Goal: Task Accomplishment & Management: Complete application form

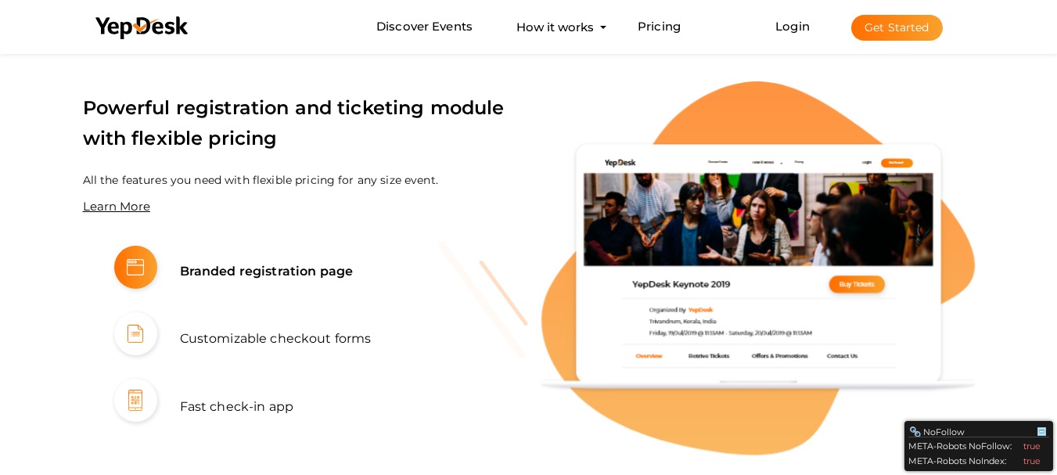
scroll to position [861, 0]
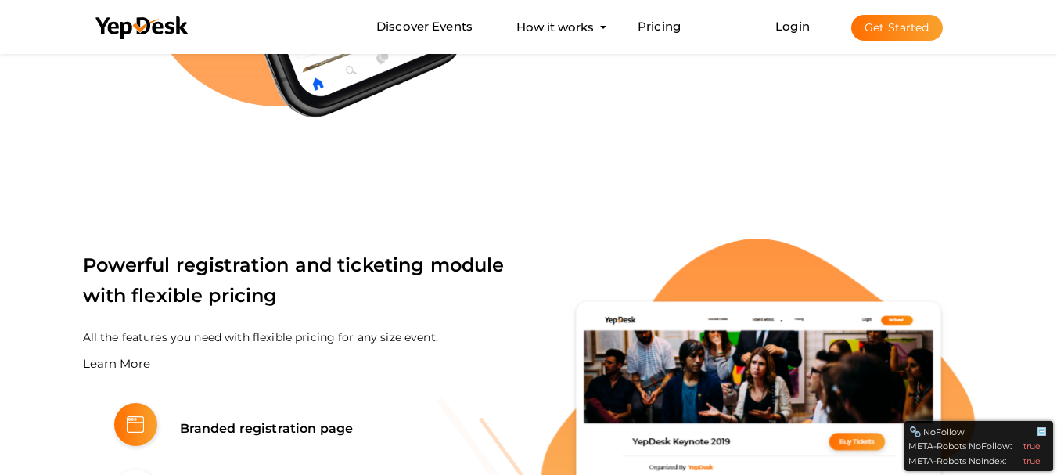
click at [909, 40] on button "Get Started" at bounding box center [898, 28] width 92 height 26
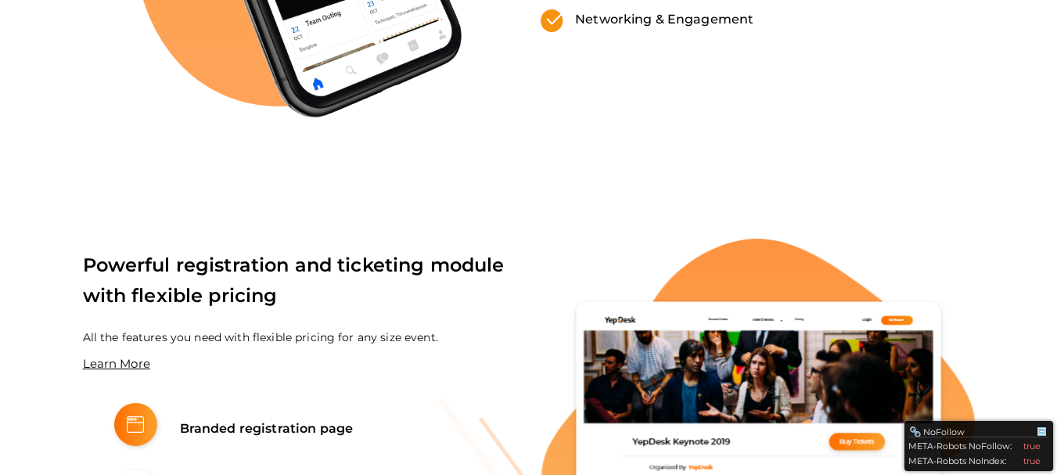
scroll to position [0, 0]
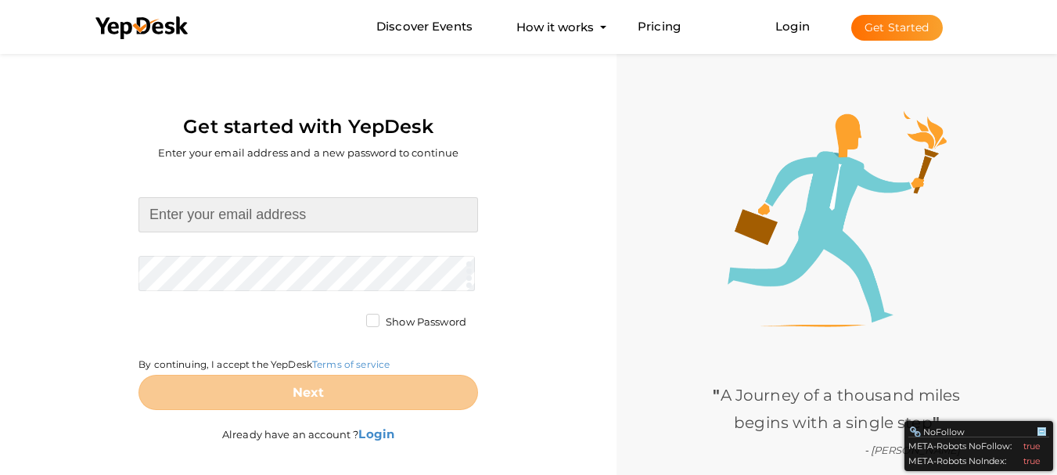
drag, startPoint x: 294, startPoint y: 218, endPoint x: 301, endPoint y: 221, distance: 8.4
click at [294, 218] on input at bounding box center [309, 214] width 340 height 35
type input "[EMAIL_ADDRESS][DOMAIN_NAME]"
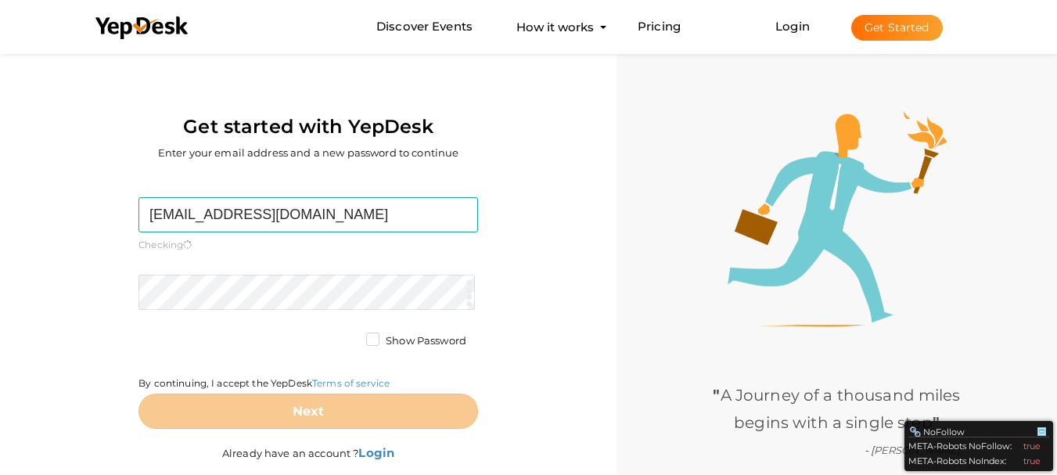
click at [282, 270] on form "webmynesystemsinc@gmail.com Required. Invalid email. Checking You already have …" at bounding box center [309, 313] width 340 height 232
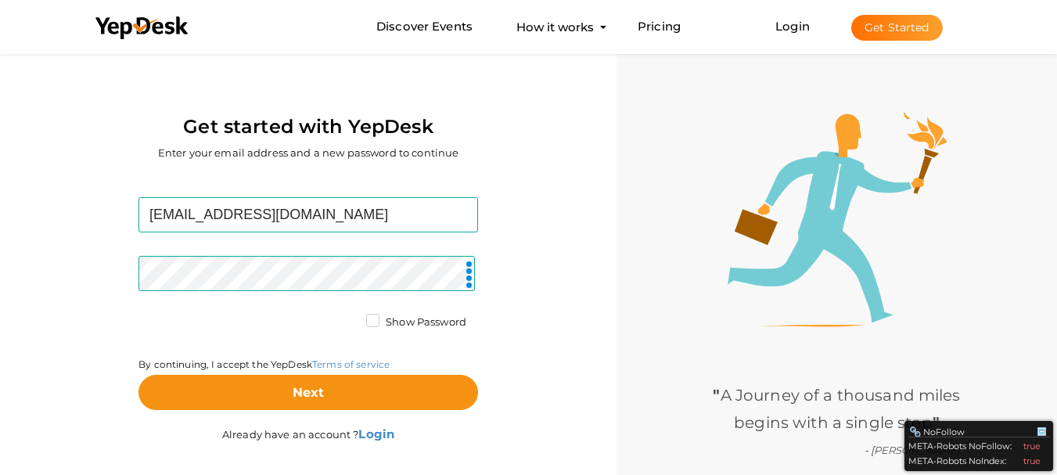
click at [375, 321] on label "Show Password" at bounding box center [416, 323] width 100 height 16
click at [351, 318] on input "Show Password" at bounding box center [351, 318] width 0 height 0
click at [117, 365] on div "webmynesystemsinc@gmail.com Required. Invalid email. Checking You already have …" at bounding box center [308, 322] width 593 height 297
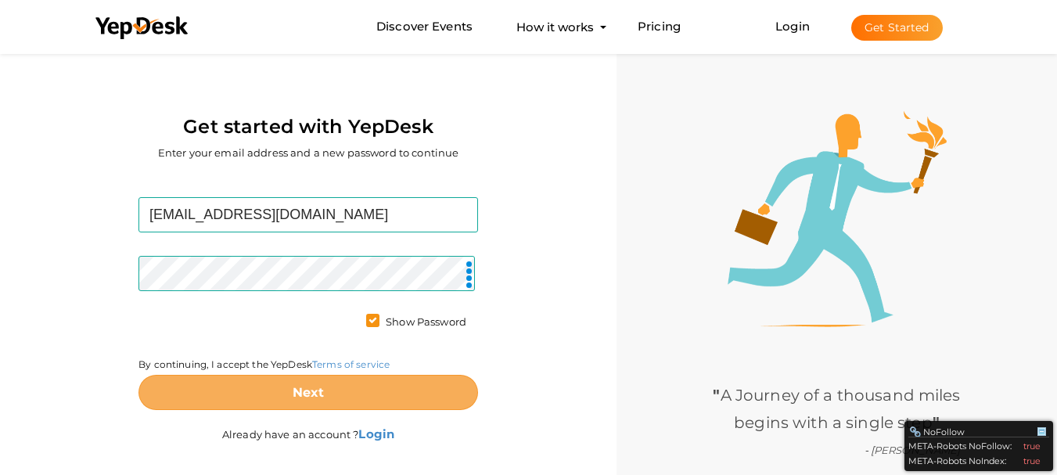
click at [222, 386] on button "Next" at bounding box center [309, 392] width 340 height 35
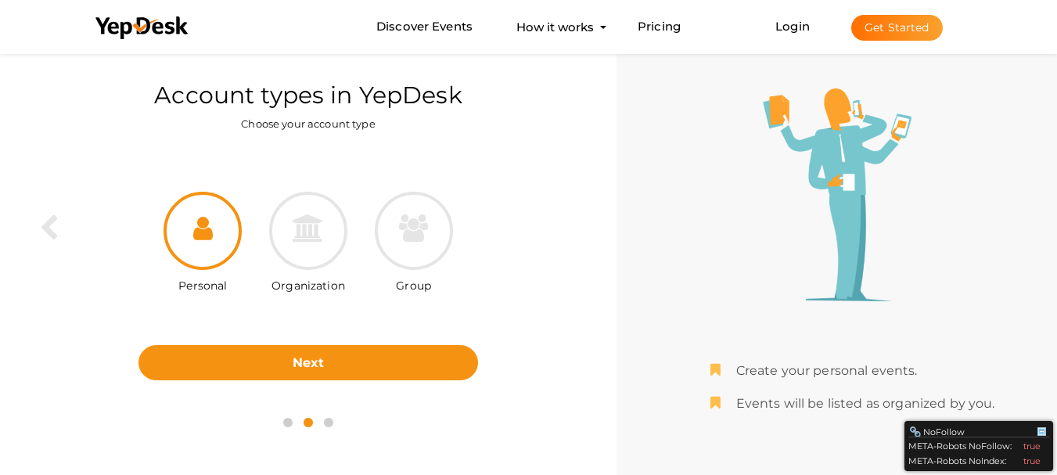
scroll to position [50, 0]
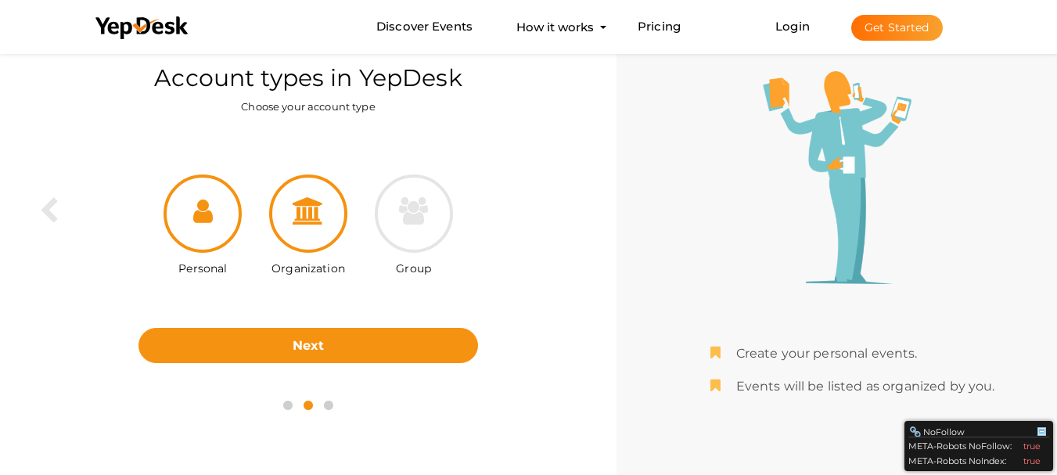
click at [300, 218] on icon at bounding box center [308, 210] width 31 height 27
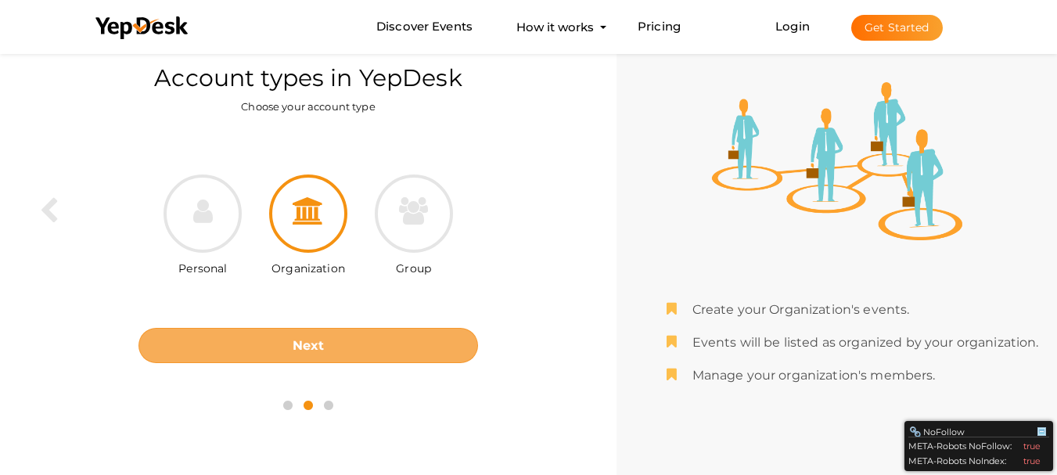
click at [304, 351] on b "Next" at bounding box center [309, 345] width 32 height 15
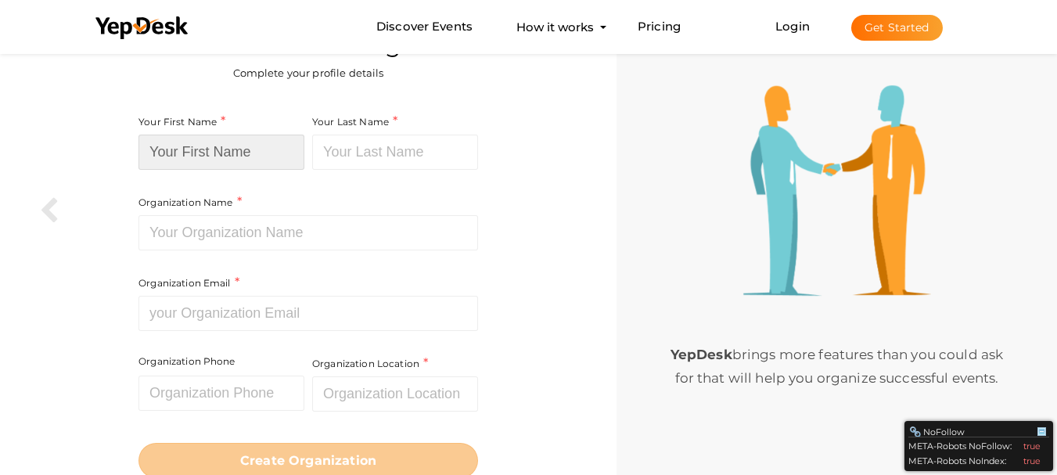
click at [236, 146] on input at bounding box center [222, 152] width 166 height 35
type input "Webmyne"
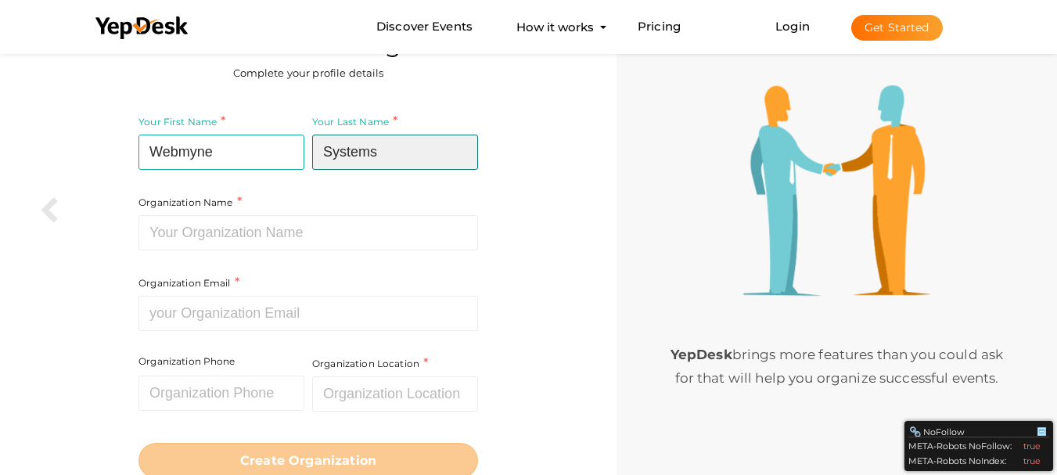
type input "Systems"
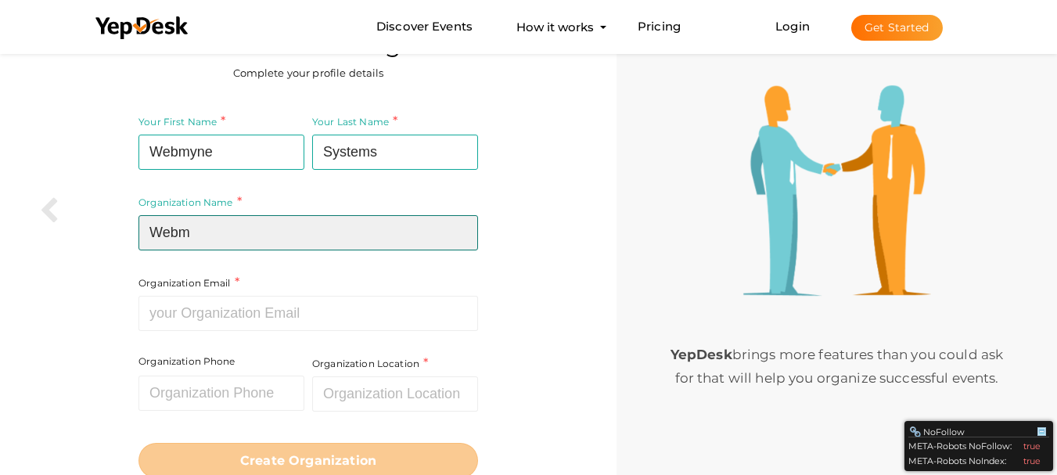
type input "Webmyne Systems"
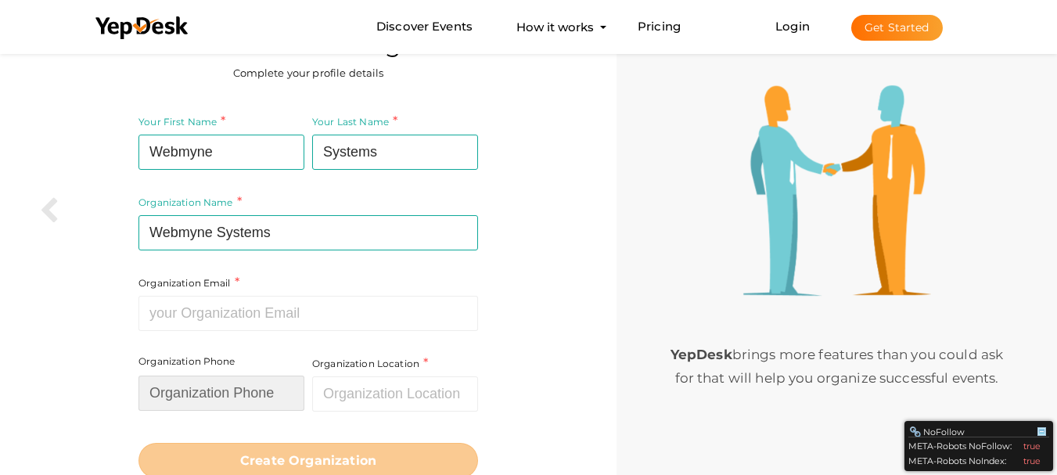
type input "09898490360"
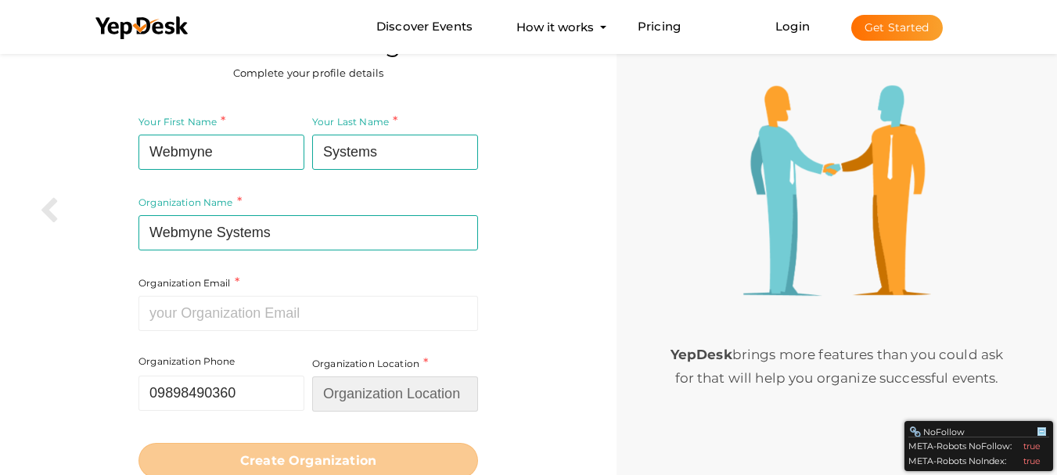
type input "[GEOGRAPHIC_DATA]"
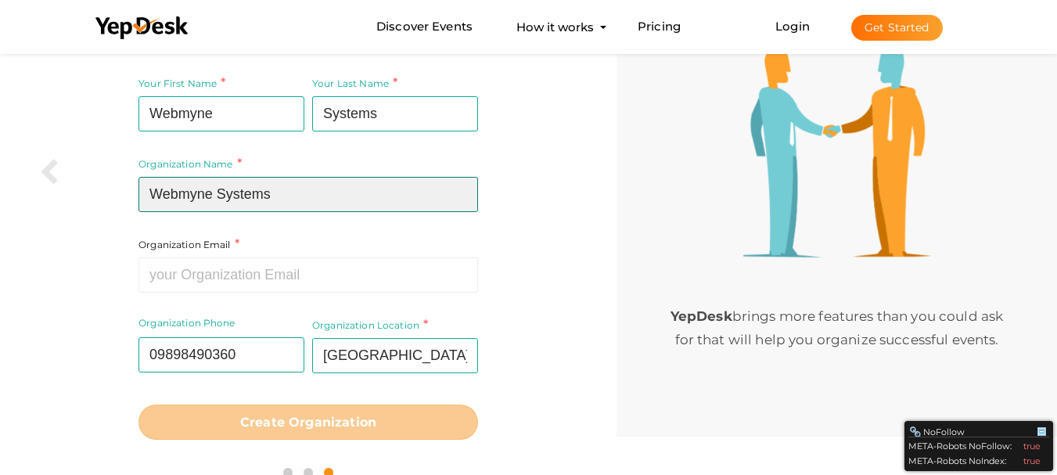
scroll to position [110, 0]
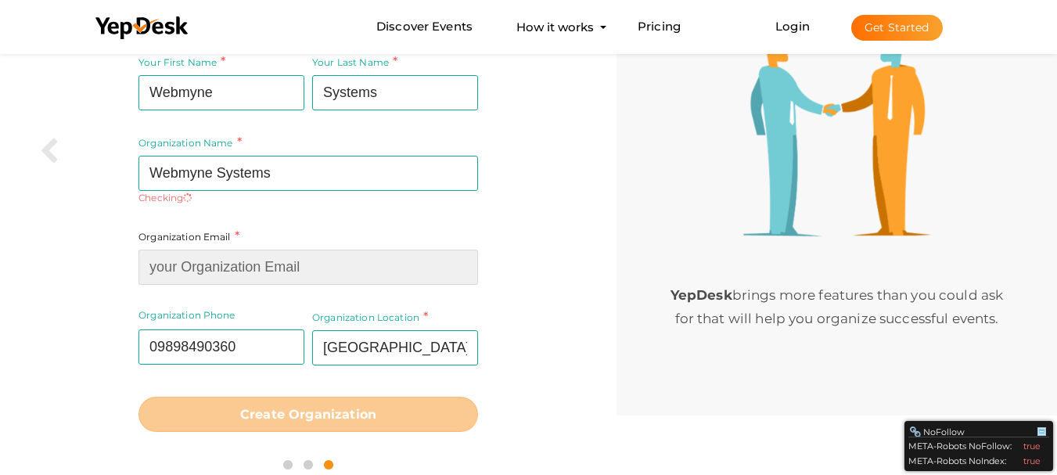
click at [252, 250] on input at bounding box center [309, 267] width 340 height 35
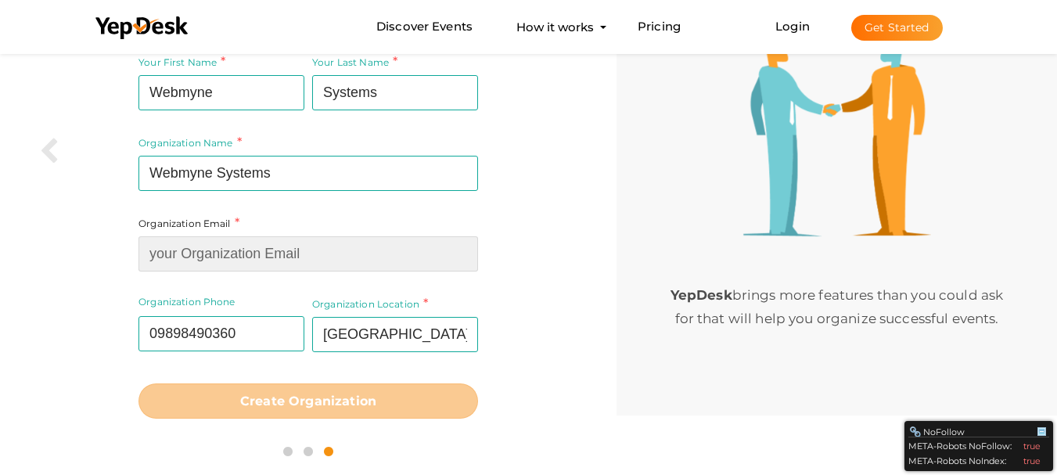
click at [339, 261] on input at bounding box center [309, 253] width 340 height 35
paste input "[EMAIL_ADDRESS][DOMAIN_NAME]"
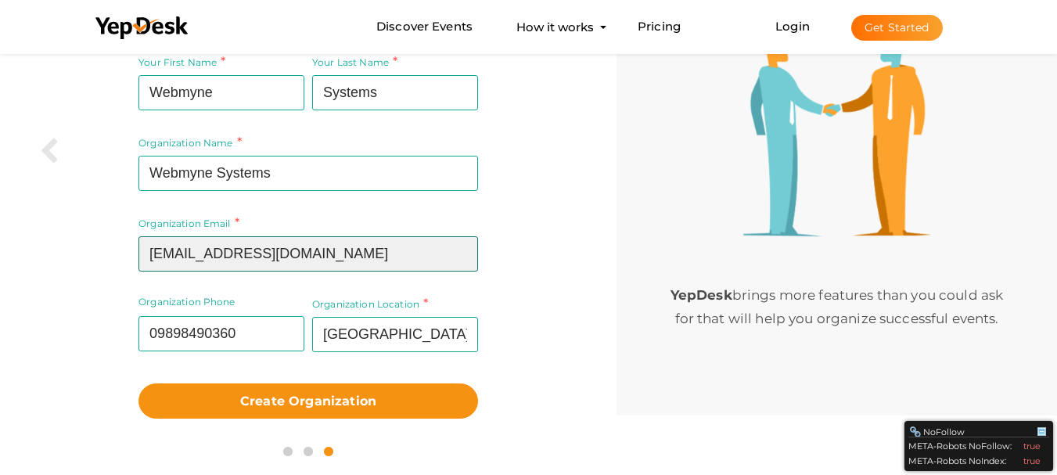
type input "[EMAIL_ADDRESS][DOMAIN_NAME]"
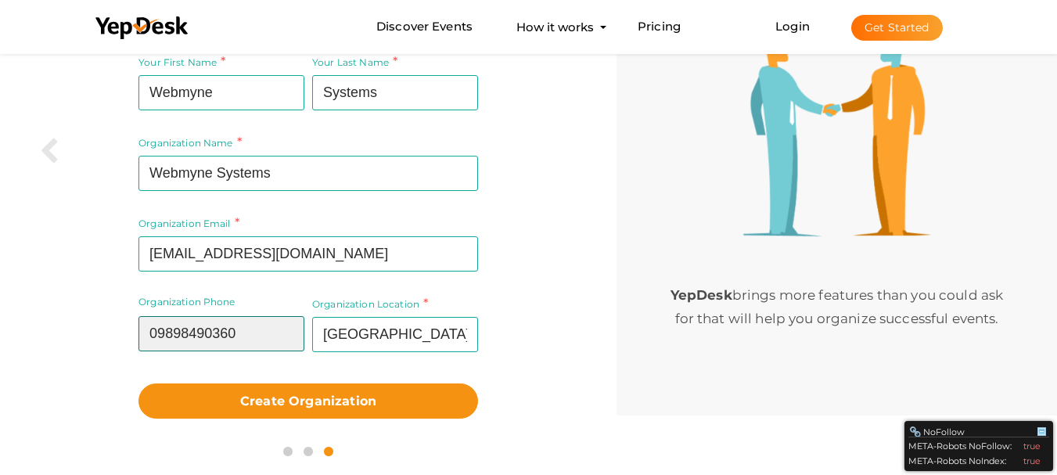
drag, startPoint x: 281, startPoint y: 338, endPoint x: 0, endPoint y: 297, distance: 284.0
click at [0, 297] on div "You're all set to go Complete your profile details Your First Name Webmyne Requ…" at bounding box center [308, 208] width 617 height 535
click at [162, 333] on input "09725452141" at bounding box center [222, 333] width 166 height 35
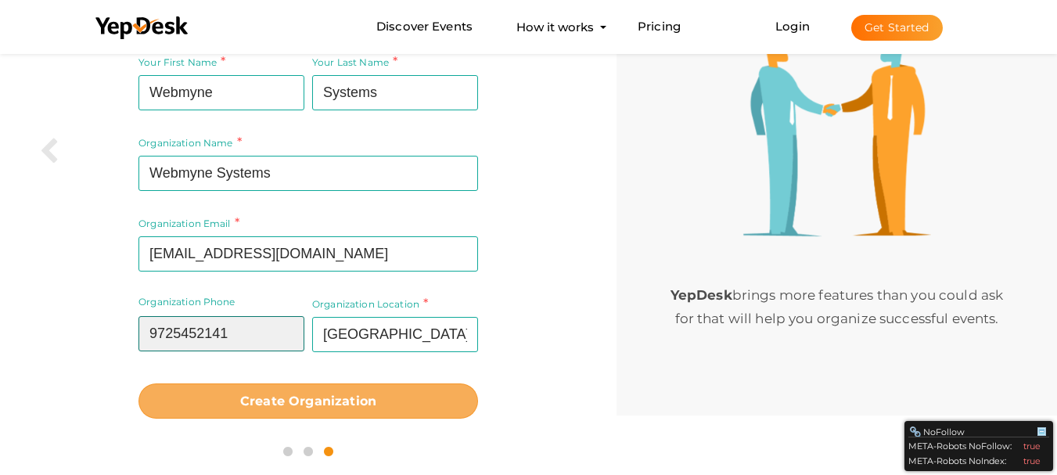
type input "9725452141"
click at [279, 391] on button "Create Organization" at bounding box center [309, 401] width 340 height 35
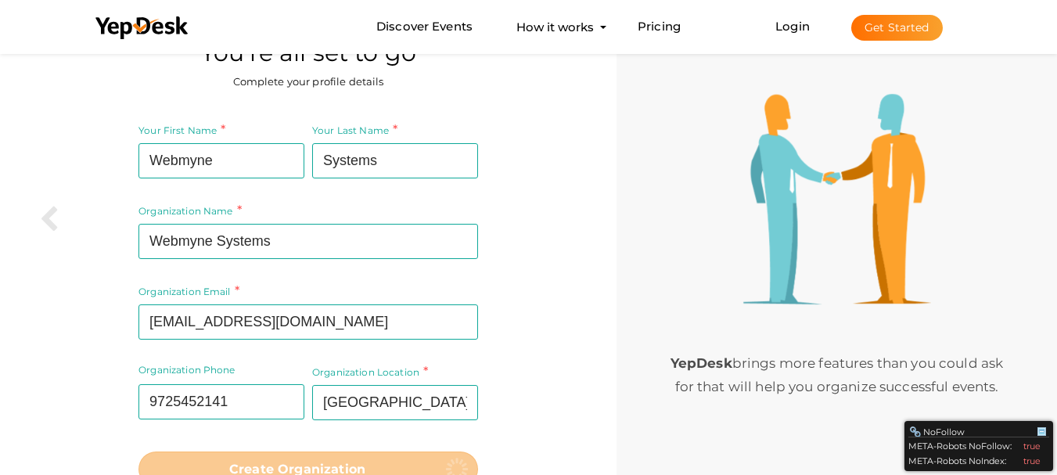
scroll to position [0, 0]
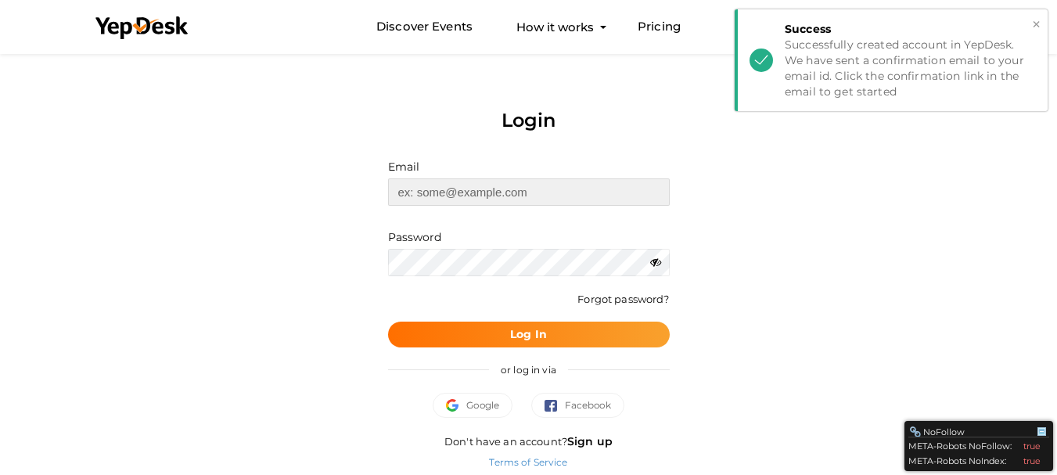
type input "[EMAIL_ADDRESS][DOMAIN_NAME]"
click at [479, 336] on button "Log In" at bounding box center [529, 335] width 282 height 26
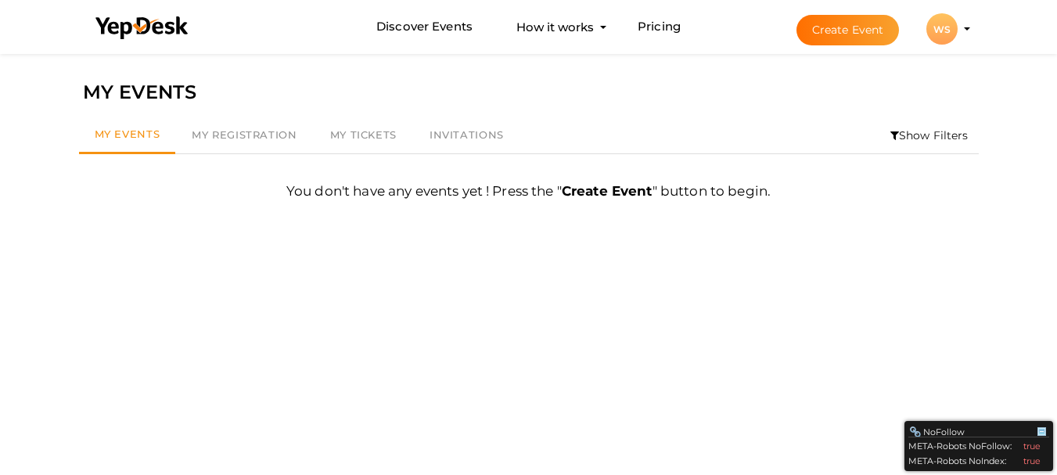
click at [959, 18] on button "WS WS Webmyne Systems [EMAIL_ADDRESS][DOMAIN_NAME] Personal Profile My Events A…" at bounding box center [942, 29] width 41 height 33
click at [953, 31] on div "WS" at bounding box center [942, 28] width 31 height 31
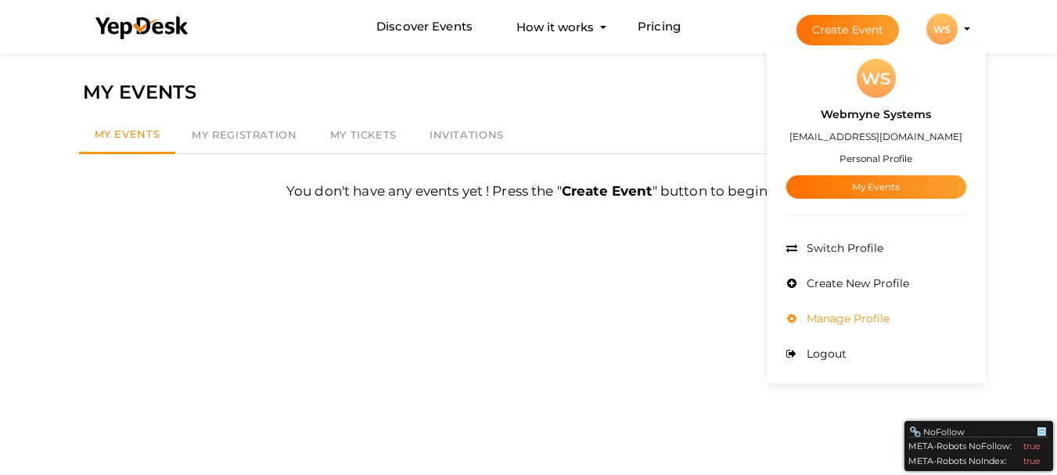
click at [870, 319] on span "Manage Profile" at bounding box center [846, 319] width 87 height 14
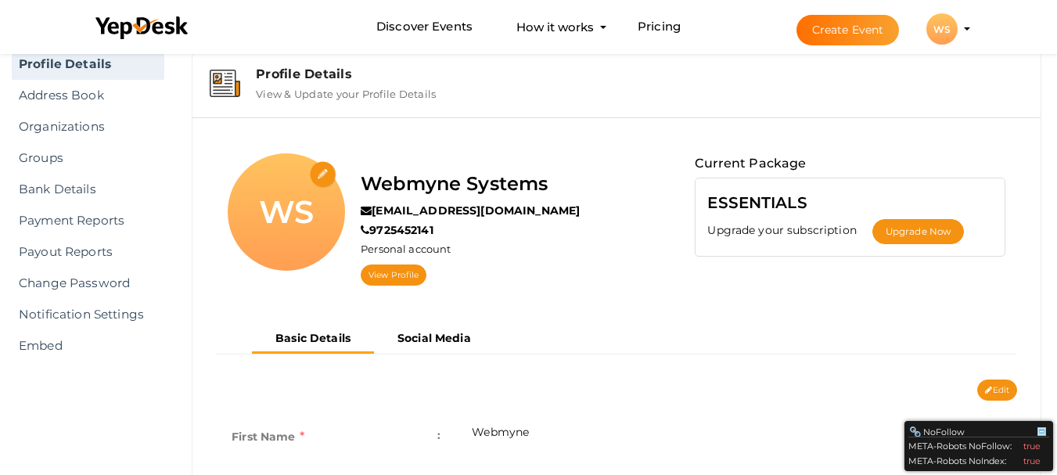
scroll to position [78, 0]
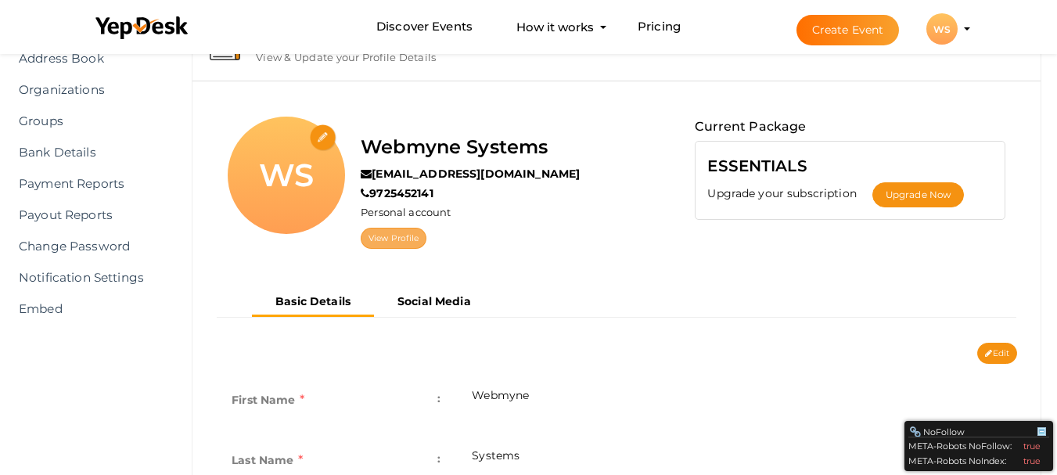
click at [401, 235] on link "View Profile" at bounding box center [394, 238] width 66 height 21
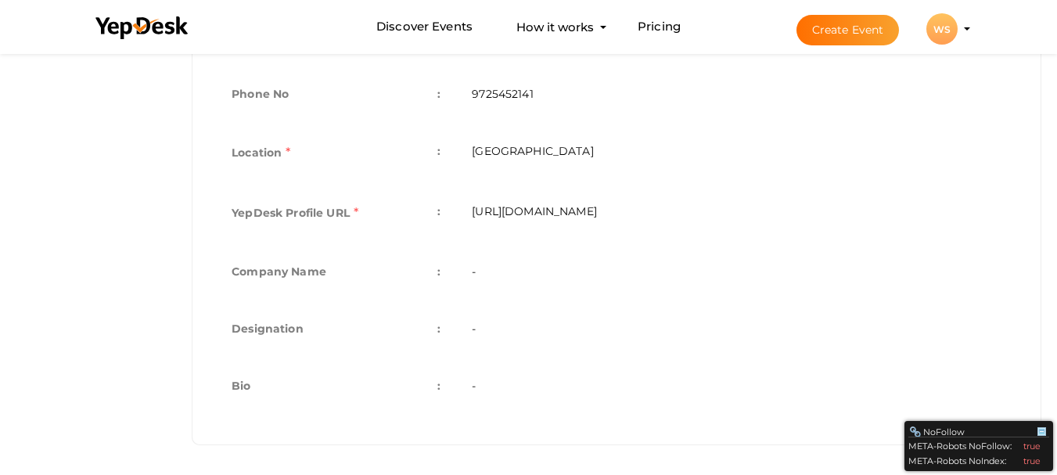
scroll to position [505, 0]
drag, startPoint x: 532, startPoint y: 287, endPoint x: 502, endPoint y: 288, distance: 30.5
click at [532, 289] on td "-" at bounding box center [736, 271] width 561 height 57
click at [477, 268] on td "-" at bounding box center [736, 271] width 561 height 57
drag, startPoint x: 477, startPoint y: 268, endPoint x: 459, endPoint y: 285, distance: 24.9
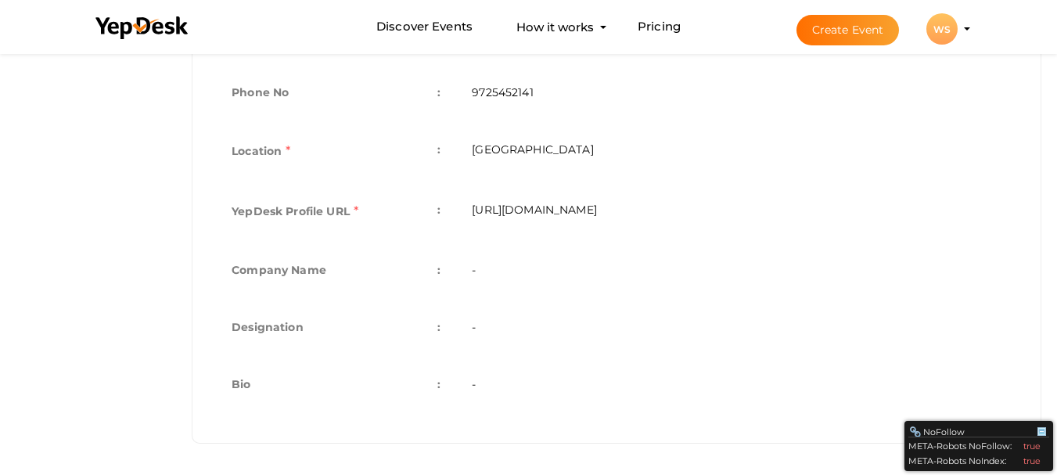
click at [476, 269] on td "-" at bounding box center [736, 271] width 561 height 57
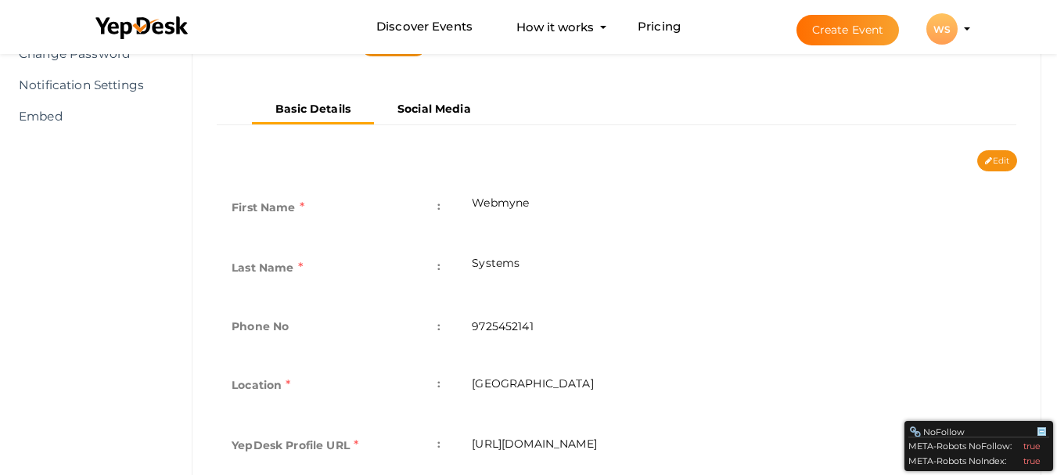
scroll to position [35, 0]
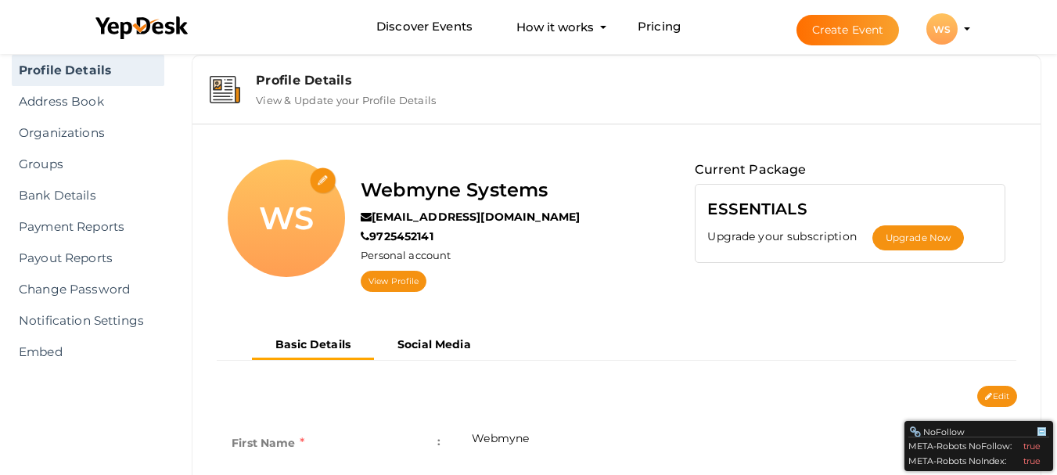
click at [318, 178] on input "file" at bounding box center [323, 180] width 27 height 27
click at [74, 139] on link "Organizations" at bounding box center [88, 132] width 153 height 31
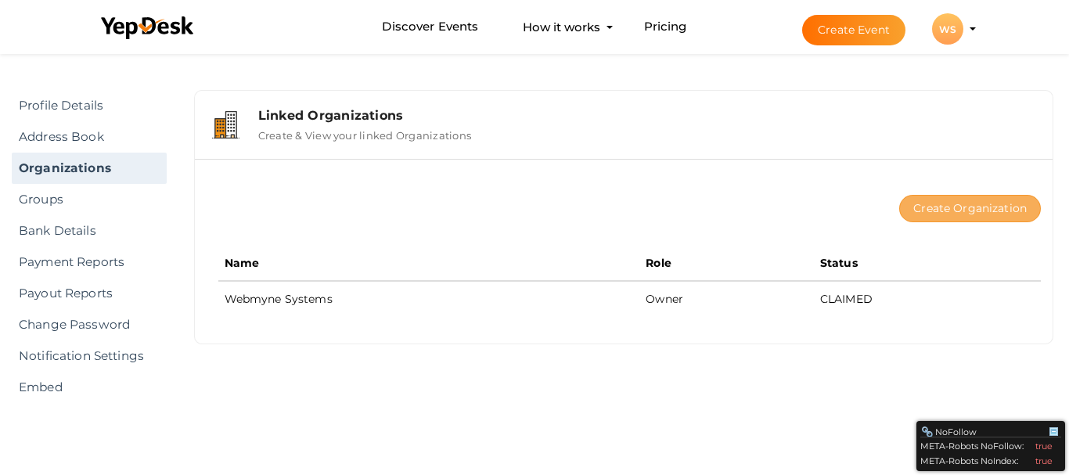
click at [973, 207] on button "Create Organization" at bounding box center [970, 208] width 142 height 27
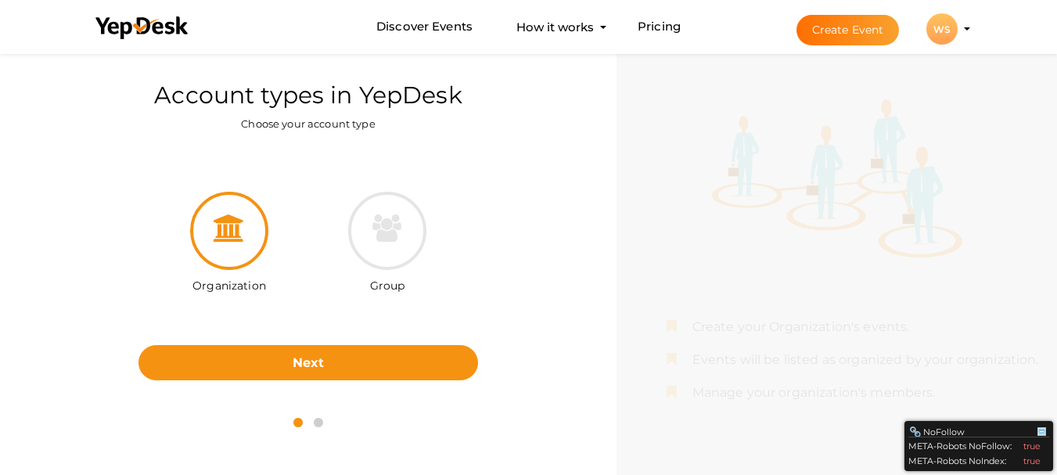
scroll to position [50, 0]
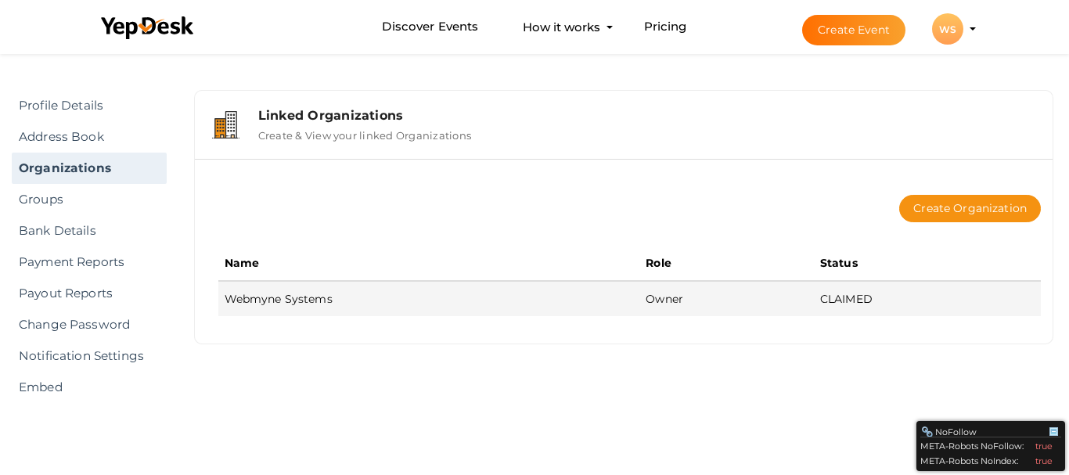
drag, startPoint x: 654, startPoint y: 300, endPoint x: 244, endPoint y: 295, distance: 409.4
click at [646, 300] on span "Owner" at bounding box center [665, 299] width 38 height 14
click at [242, 297] on td "Webmyne Systems" at bounding box center [429, 298] width 422 height 35
drag, startPoint x: 261, startPoint y: 303, endPoint x: 345, endPoint y: 304, distance: 83.8
click at [294, 304] on td "Webmyne Systems" at bounding box center [429, 298] width 422 height 35
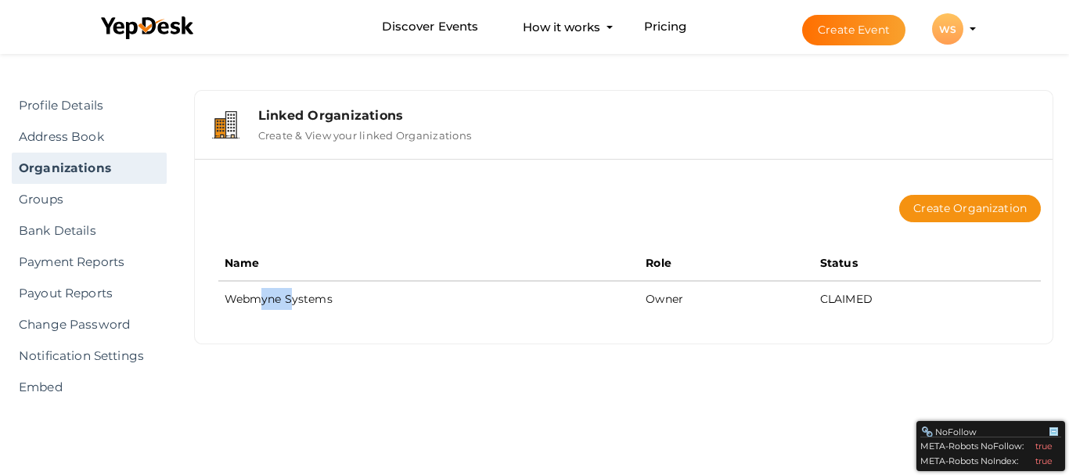
click at [306, 111] on div "Linked Organizations" at bounding box center [646, 115] width 777 height 15
click at [328, 116] on div "Linked Organizations" at bounding box center [646, 115] width 777 height 15
click at [966, 23] on button "WS WS Webmyne Systems webmynesystemsinc@gmail.com Personal Profile My Events Ad…" at bounding box center [947, 29] width 41 height 33
click at [954, 37] on div "WS" at bounding box center [947, 28] width 31 height 31
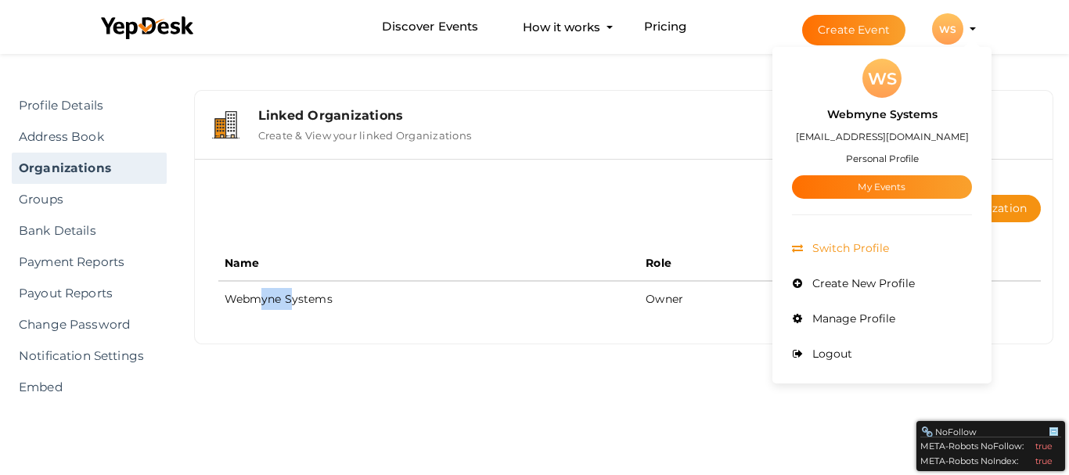
click at [877, 240] on li "Switch Profile" at bounding box center [882, 248] width 180 height 35
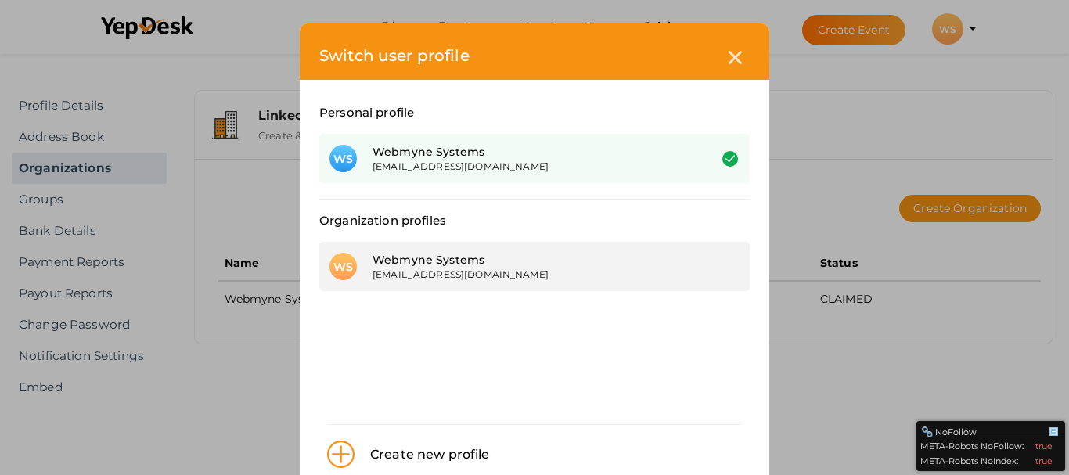
click at [416, 270] on div "[EMAIL_ADDRESS][DOMAIN_NAME]" at bounding box center [529, 274] width 312 height 13
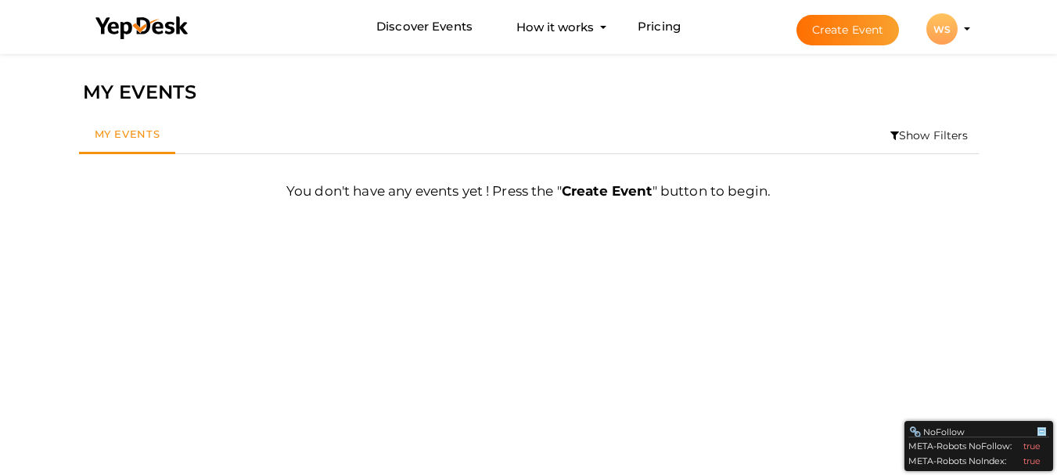
click at [830, 25] on button "Create Event" at bounding box center [848, 30] width 103 height 31
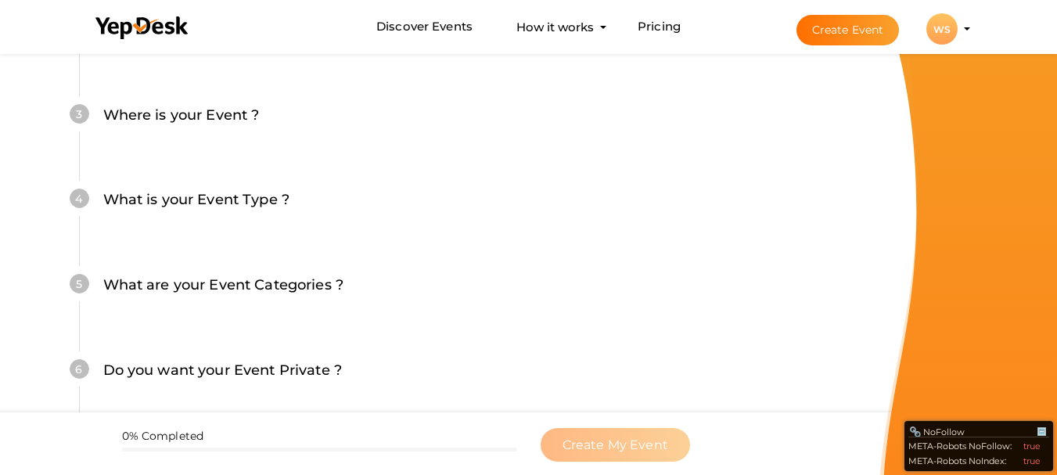
scroll to position [525, 0]
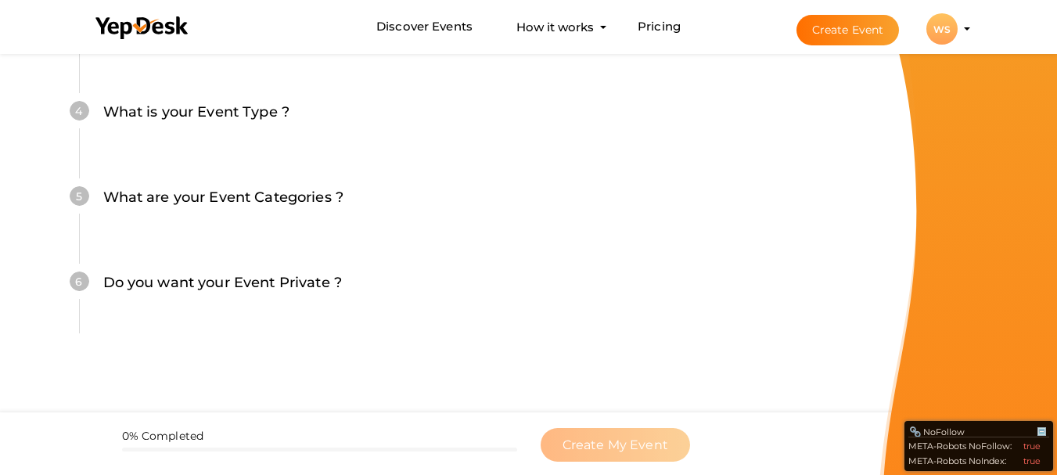
click at [955, 20] on div "WS" at bounding box center [942, 28] width 31 height 31
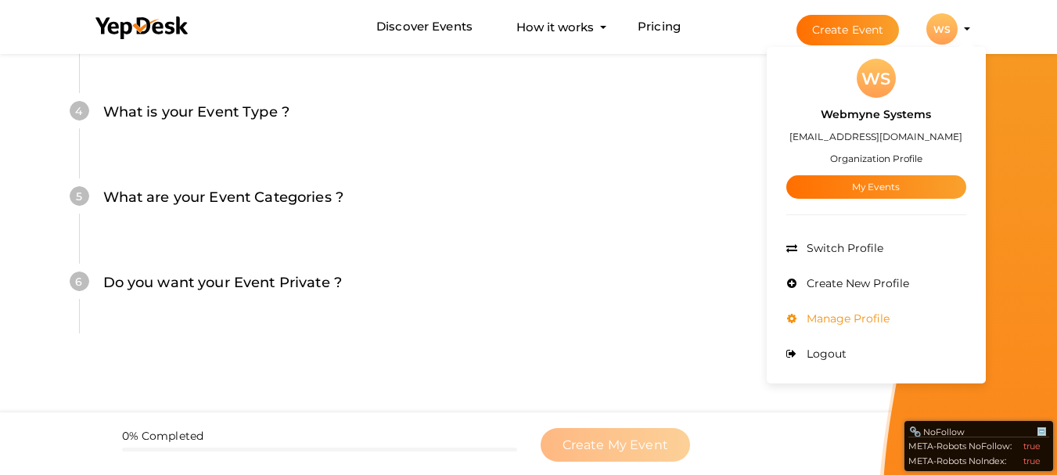
click at [902, 319] on li "Manage Profile" at bounding box center [877, 318] width 180 height 35
